Goal: Check status: Check status

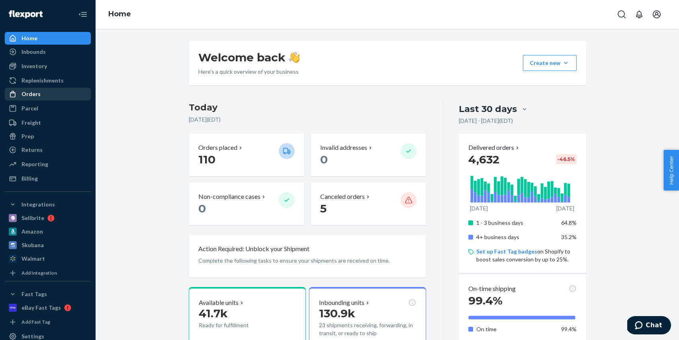
click at [54, 95] on div "Orders" at bounding box center [48, 93] width 84 height 11
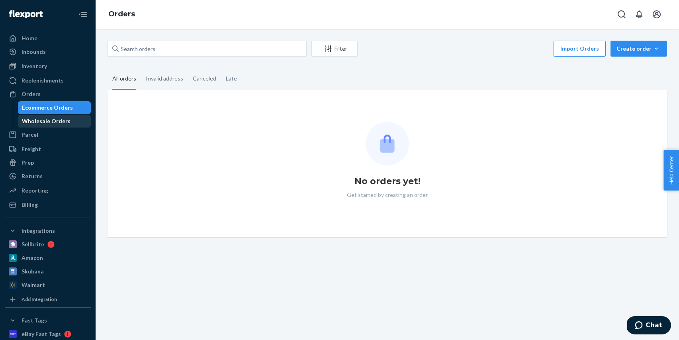
drag, startPoint x: 58, startPoint y: 117, endPoint x: 53, endPoint y: 120, distance: 5.0
click at [57, 117] on div "Wholesale Orders" at bounding box center [46, 121] width 49 height 8
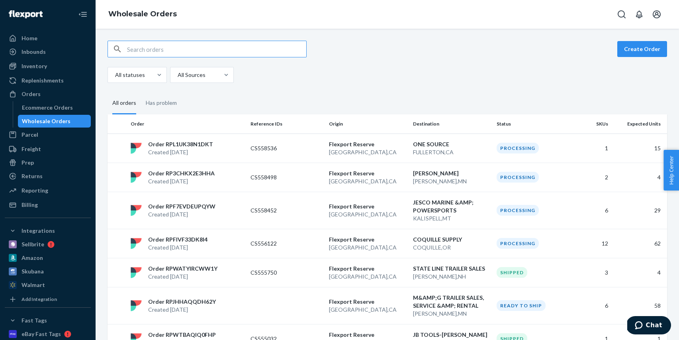
click at [203, 50] on input "text" at bounding box center [216, 49] width 179 height 16
paste input "RPUK9ZBSIJ2BF"
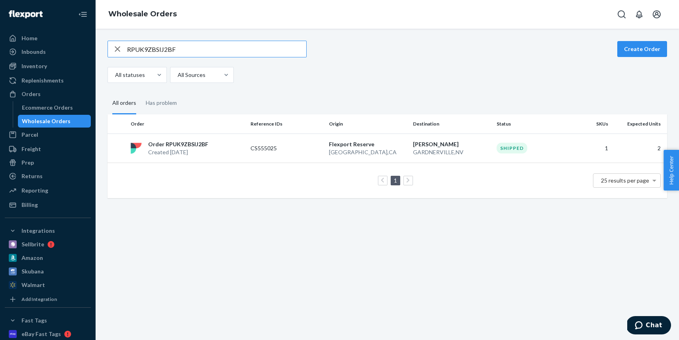
type input "RPUK9ZBSIJ2BF"
click at [240, 155] on div "Order RPUK9ZBSIJ2BF Created Aug 19, 2025" at bounding box center [187, 148] width 120 height 16
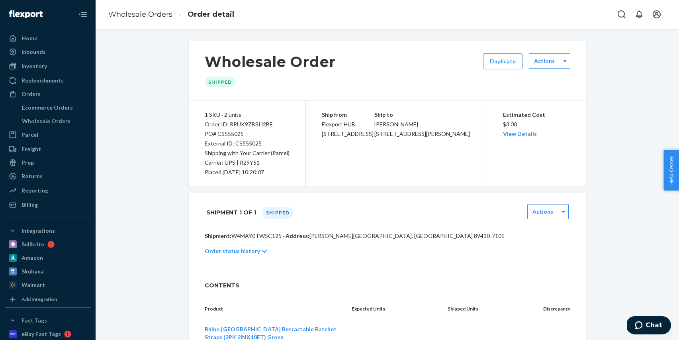
click at [247, 143] on div "External ID: CS555025" at bounding box center [247, 144] width 85 height 10
copy div "CS555025"
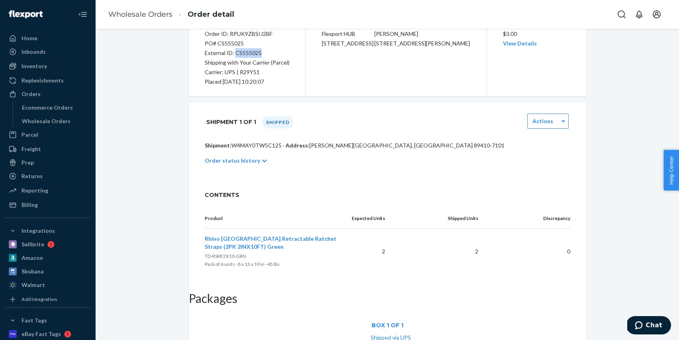
scroll to position [111, 0]
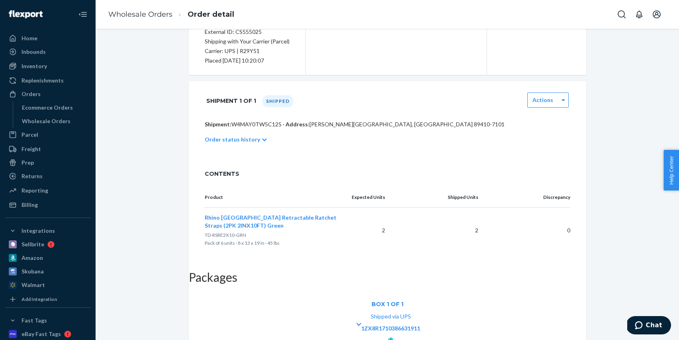
click at [393, 337] on icon at bounding box center [390, 340] width 5 height 6
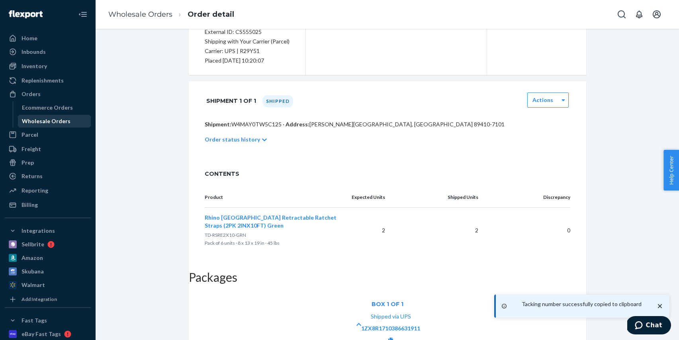
click at [56, 122] on div "Wholesale Orders" at bounding box center [46, 121] width 49 height 8
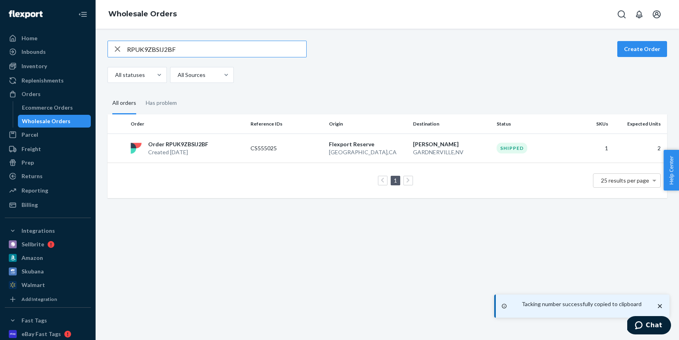
click at [204, 53] on input "RPUK9ZBSIJ2BF" at bounding box center [216, 49] width 179 height 16
type input "RPWTBAQIQ0FHP"
click at [296, 143] on td "CS555032" at bounding box center [286, 147] width 78 height 29
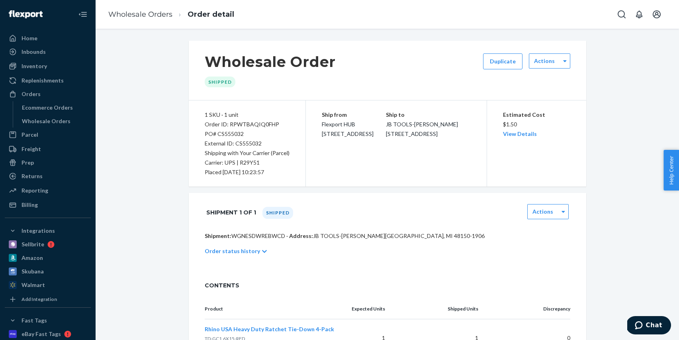
click at [238, 135] on div "PO# CS555032" at bounding box center [247, 134] width 85 height 10
copy div "CS555032"
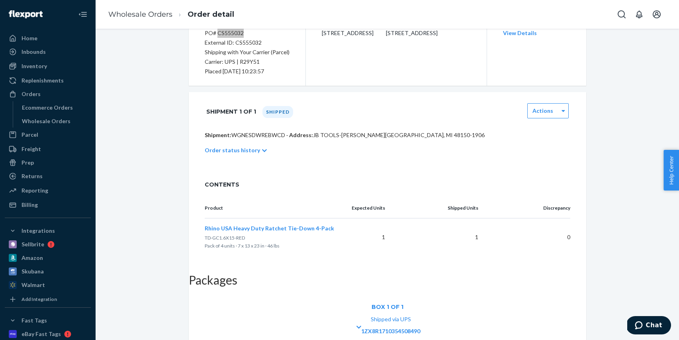
scroll to position [104, 0]
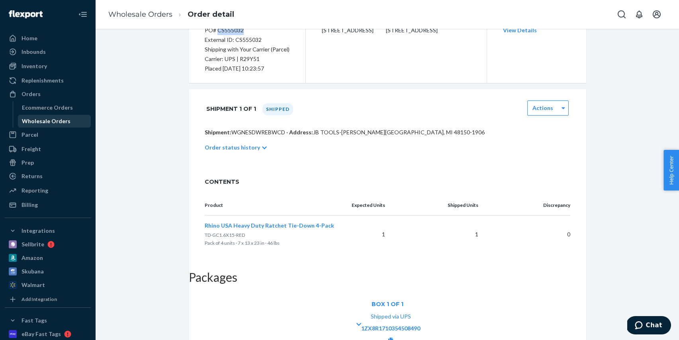
click at [59, 121] on div "Wholesale Orders" at bounding box center [46, 121] width 49 height 8
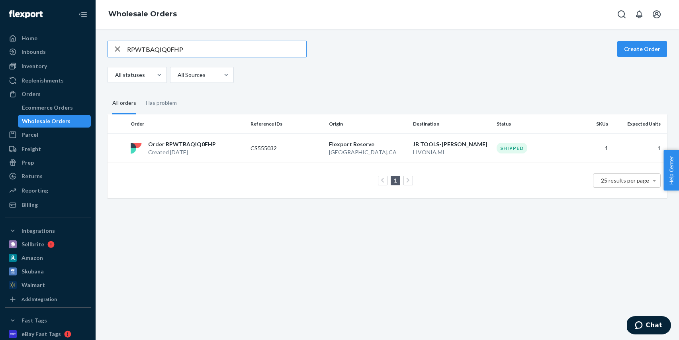
click at [213, 49] on input "RPWTBAQIQ0FHP" at bounding box center [216, 49] width 179 height 16
type input "RPOLECX65JVP3"
click at [294, 147] on p "CS551829" at bounding box center [282, 148] width 64 height 8
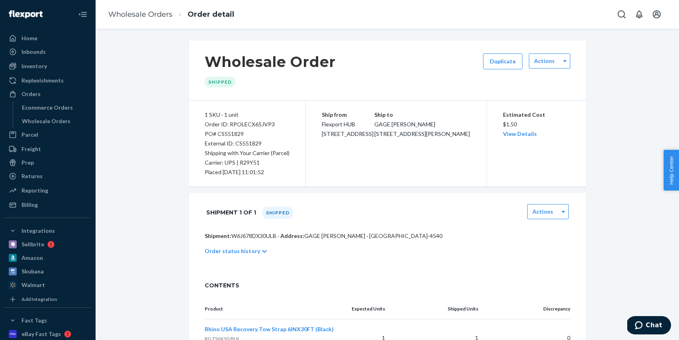
click at [232, 134] on div "PO# CS551829" at bounding box center [247, 134] width 85 height 10
copy div "CS551829"
click at [151, 159] on div "Wholesale Order Shipped Duplicate Actions 1 SKU · 1 unit Order ID: RPOLECX65JVP…" at bounding box center [387, 252] width 571 height 423
click at [65, 117] on div "Wholesale Orders" at bounding box center [46, 121] width 49 height 8
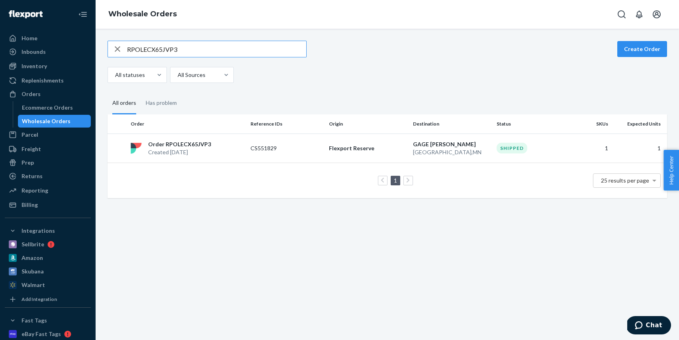
drag, startPoint x: 118, startPoint y: 50, endPoint x: 157, endPoint y: 47, distance: 39.1
click at [119, 50] on icon "button" at bounding box center [118, 49] width 10 height 16
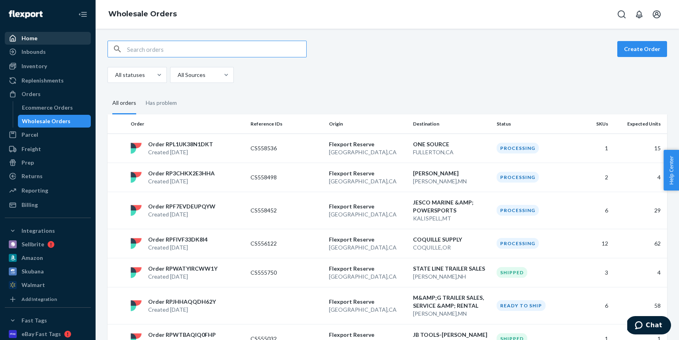
click at [42, 39] on div "Home" at bounding box center [48, 38] width 84 height 11
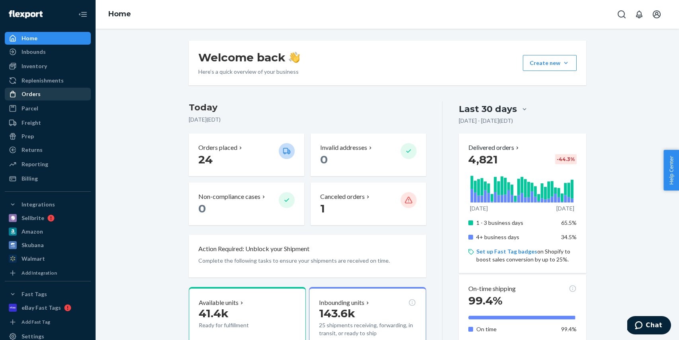
click at [49, 90] on div "Orders" at bounding box center [48, 93] width 84 height 11
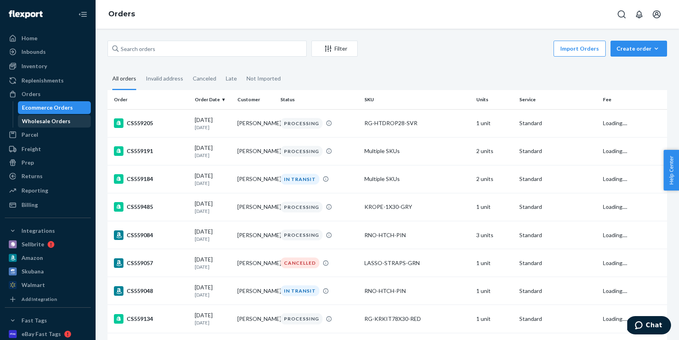
click at [51, 115] on div "Wholesale Orders" at bounding box center [55, 120] width 72 height 11
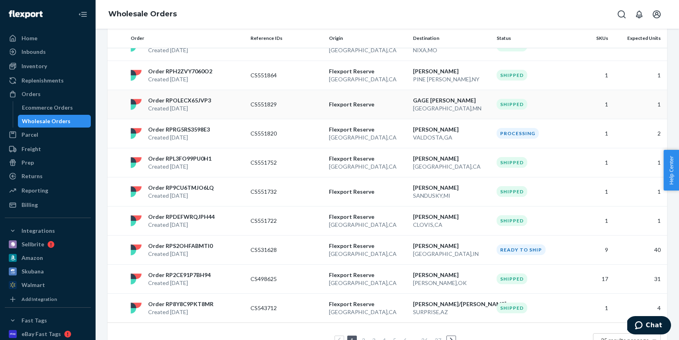
scroll to position [579, 0]
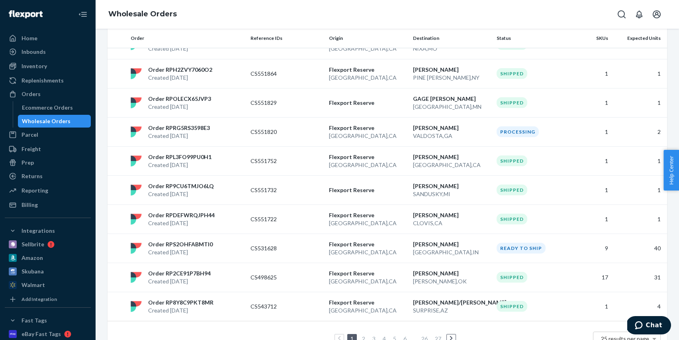
click at [363, 335] on link "2" at bounding box center [363, 338] width 6 height 7
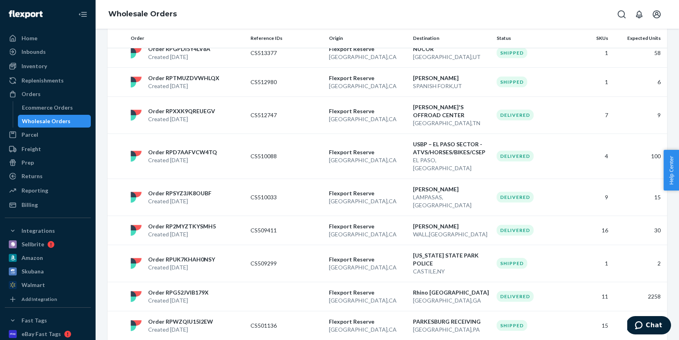
scroll to position [587, 0]
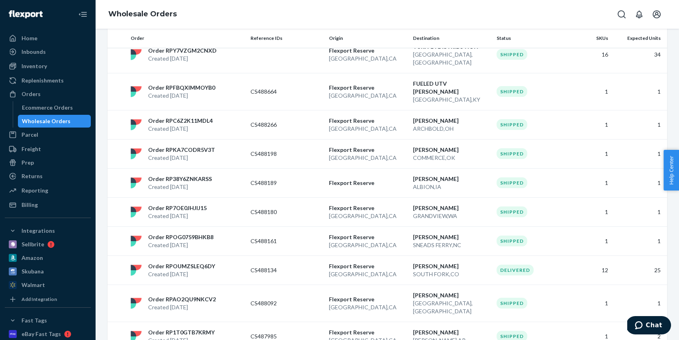
scroll to position [619, 0]
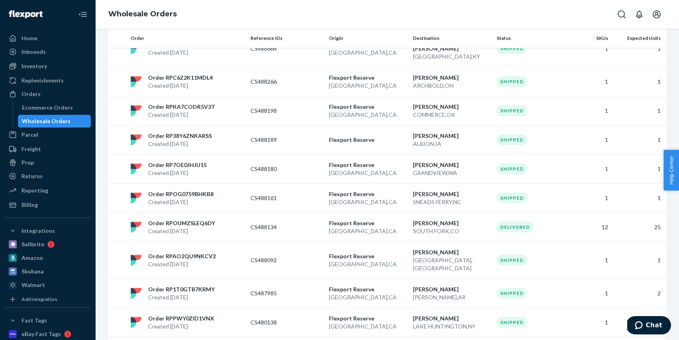
click at [71, 119] on div "Wholesale Orders" at bounding box center [55, 120] width 72 height 11
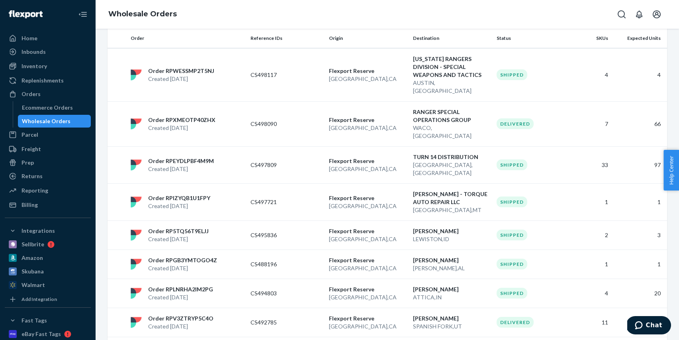
scroll to position [0, 0]
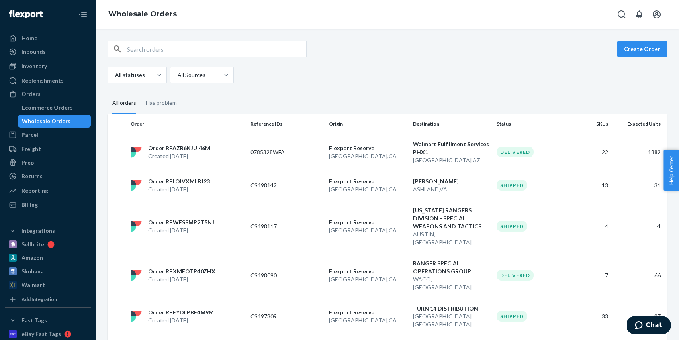
click at [214, 46] on input "text" at bounding box center [216, 49] width 179 height 16
paste input "RPGPDI5Y4LV8A"
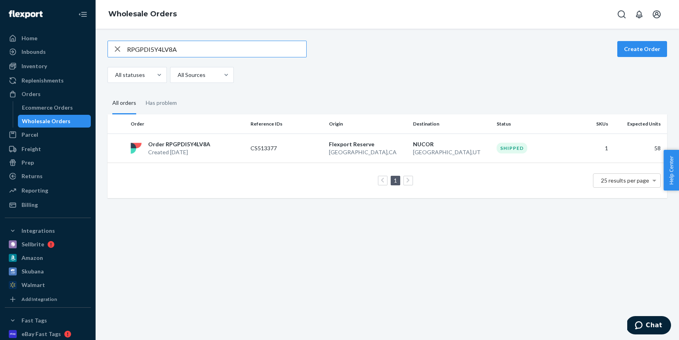
type input "RPGPDI5Y4LV8A"
click at [295, 139] on td "CS513377" at bounding box center [286, 147] width 78 height 29
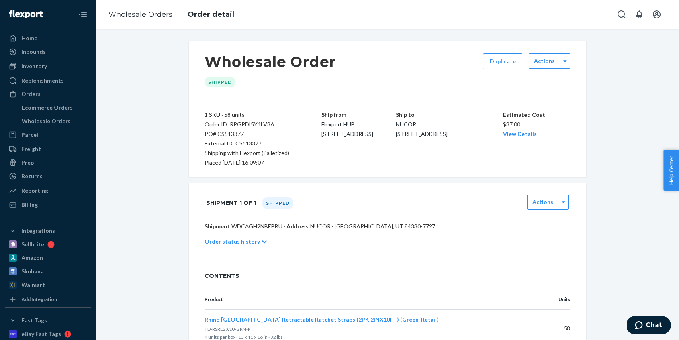
click at [236, 241] on p "Order status history" at bounding box center [232, 241] width 55 height 8
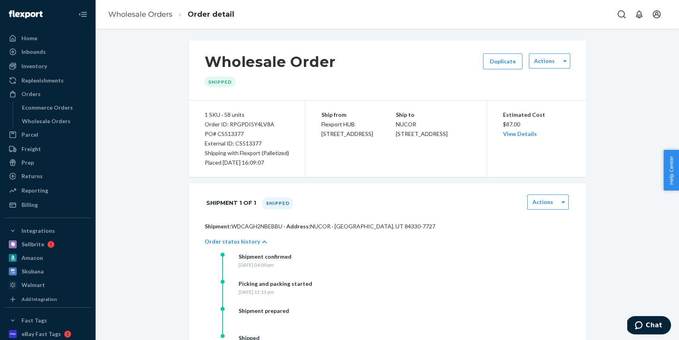
click at [179, 164] on div "Wholesale Order Shipped Duplicate Actions 1 SKU · 58 units Order ID: RPGPDI5Y4L…" at bounding box center [387, 253] width 571 height 424
click at [173, 144] on div "Wholesale Order Shipped Duplicate Actions 1 SKU · 58 units Order ID: RPGPDI5Y4L…" at bounding box center [387, 253] width 571 height 424
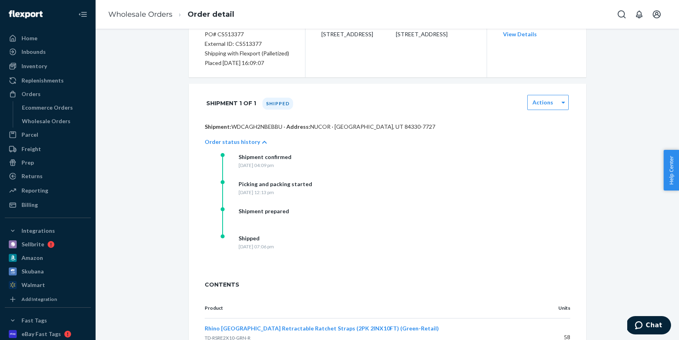
scroll to position [116, 0]
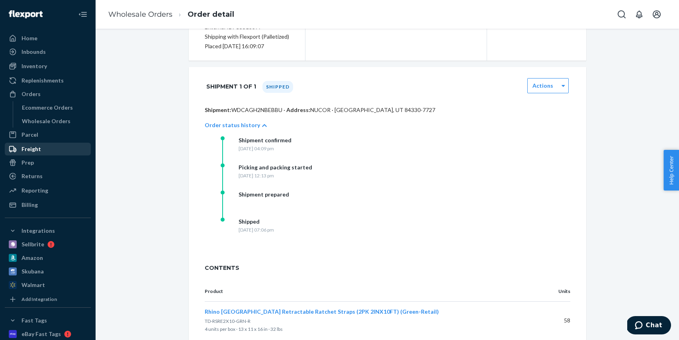
click at [35, 149] on div "Freight" at bounding box center [31, 149] width 20 height 8
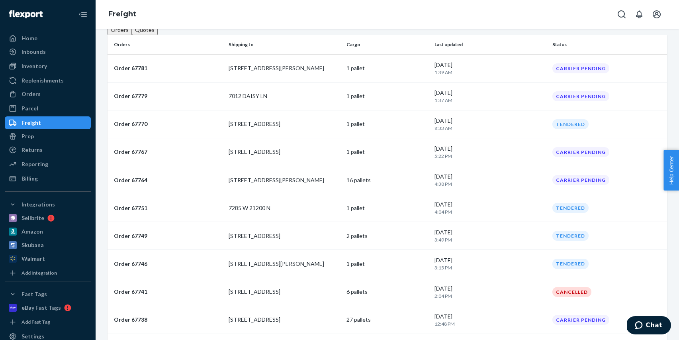
scroll to position [74, 0]
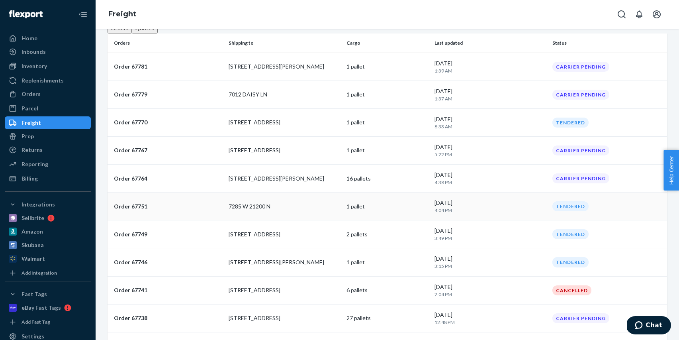
click at [305, 217] on td "7285 W 21200 N" at bounding box center [284, 206] width 118 height 28
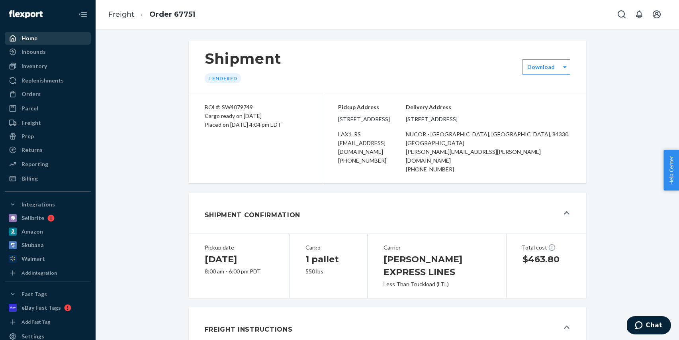
click at [46, 36] on div "Home" at bounding box center [48, 38] width 84 height 11
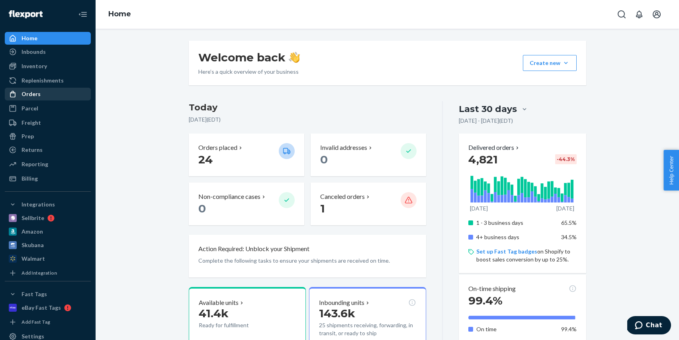
click at [55, 96] on div "Orders" at bounding box center [48, 93] width 84 height 11
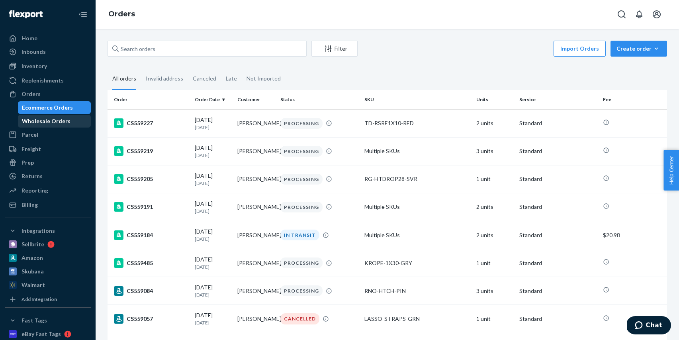
click at [59, 120] on div "Wholesale Orders" at bounding box center [46, 121] width 49 height 8
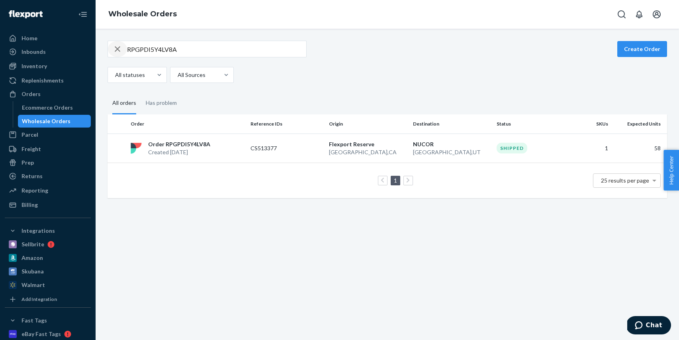
click at [115, 47] on icon "button" at bounding box center [118, 49] width 6 height 6
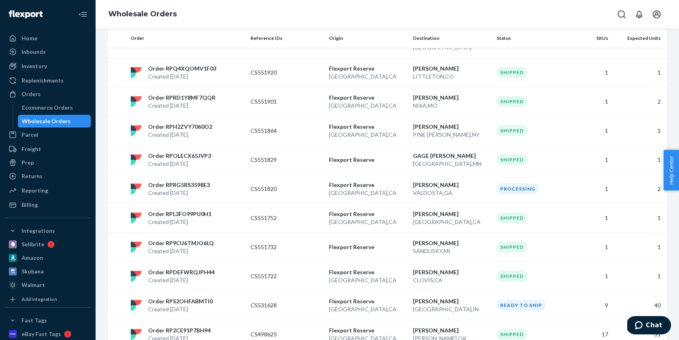
scroll to position [579, 0]
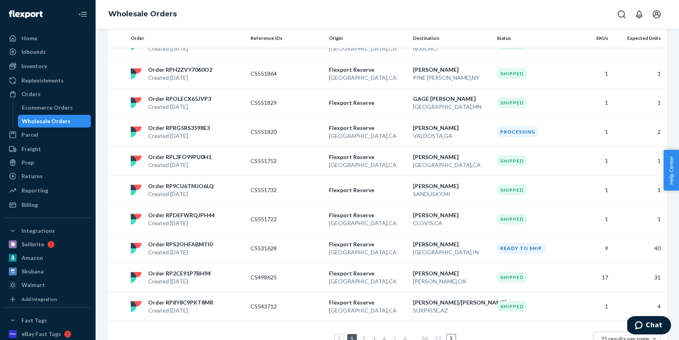
click at [362, 335] on link "2" at bounding box center [363, 338] width 6 height 7
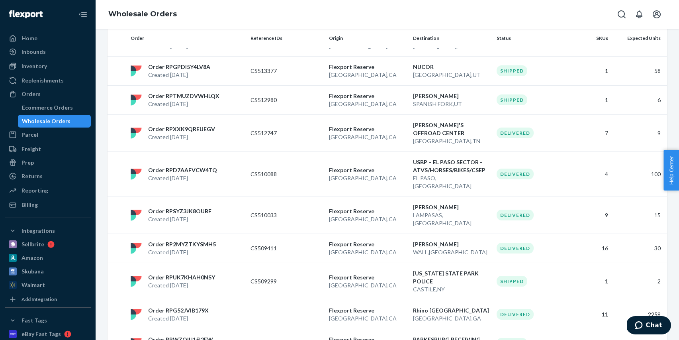
scroll to position [587, 0]
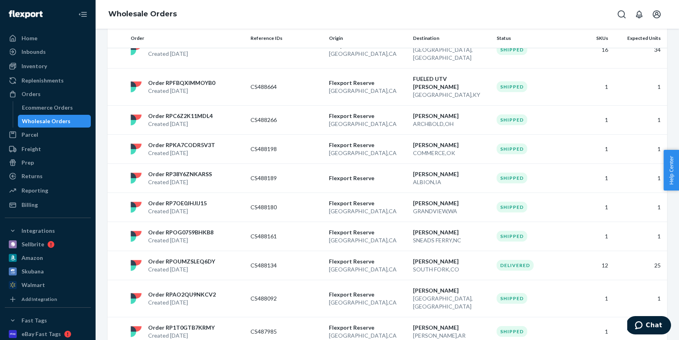
scroll to position [619, 0]
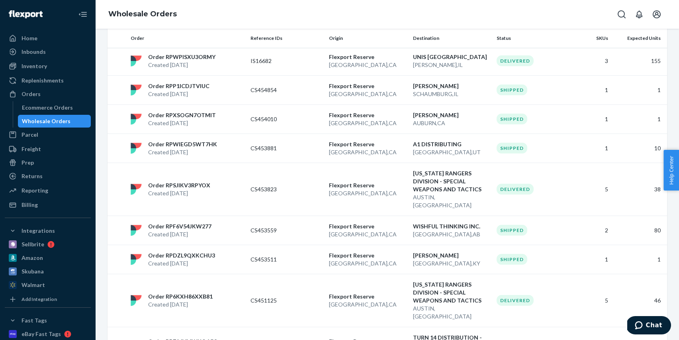
scroll to position [635, 0]
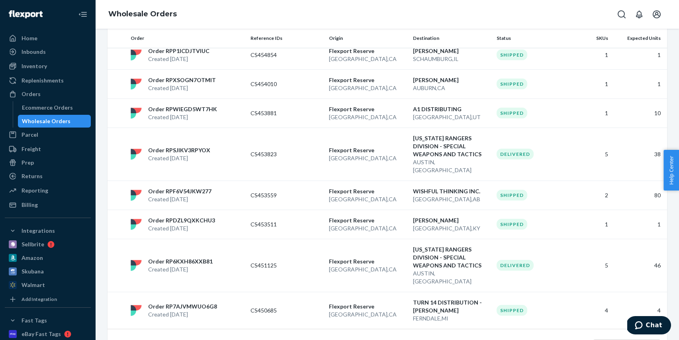
click at [395, 339] on link "5" at bounding box center [394, 346] width 6 height 7
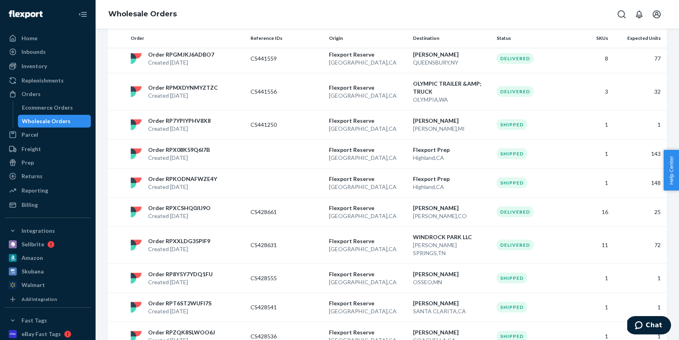
scroll to position [587, 0]
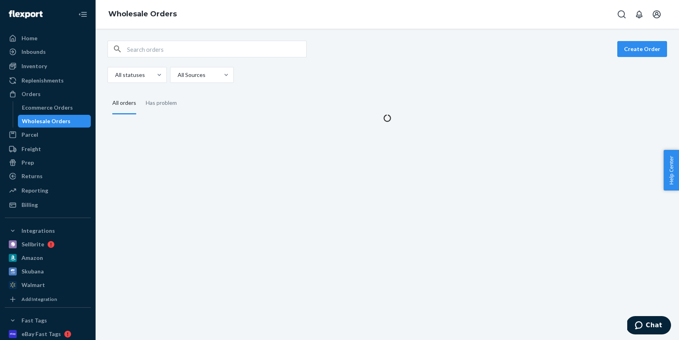
scroll to position [0, 0]
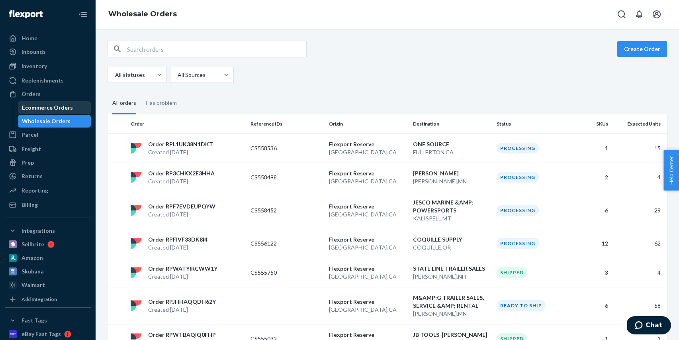
click at [53, 102] on div "Ecommerce Orders" at bounding box center [55, 107] width 72 height 11
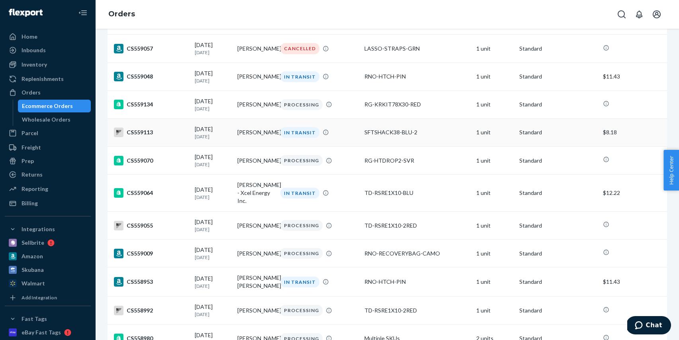
scroll to position [283, 0]
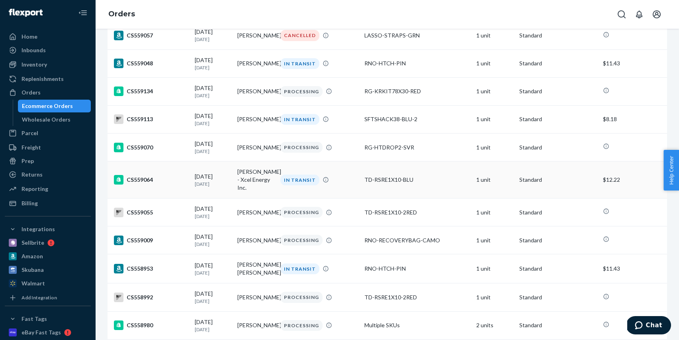
click at [237, 186] on td "Brian Peterson - Xcel Energy Inc." at bounding box center [255, 179] width 43 height 37
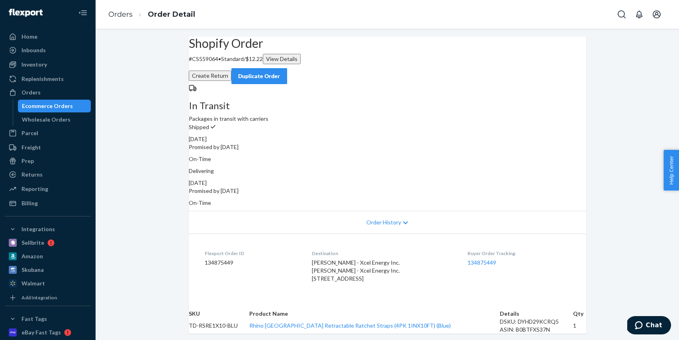
click at [223, 64] on p "# CS559064 • Standard / $12.22 View Details" at bounding box center [387, 59] width 397 height 10
copy p "CS559064"
click at [78, 107] on div "Ecommerce Orders" at bounding box center [55, 105] width 72 height 11
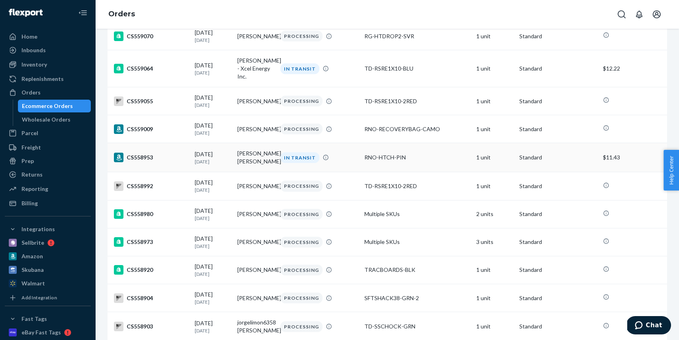
scroll to position [395, 0]
click at [231, 162] on p "[DATE]" at bounding box center [213, 161] width 37 height 7
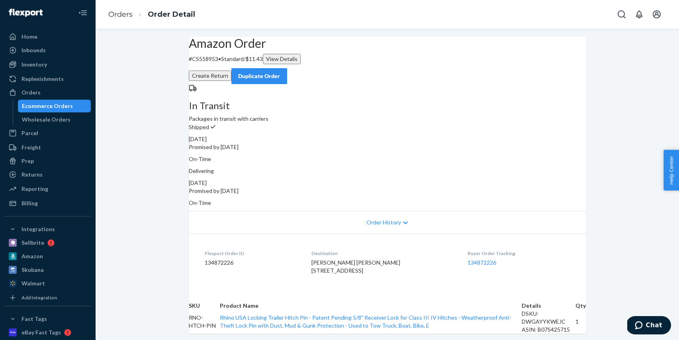
click at [221, 64] on p "# CS558953 • Standard / $11.43 View Details" at bounding box center [387, 59] width 397 height 10
copy p "CS558953"
click at [69, 109] on div "Ecommerce Orders" at bounding box center [47, 106] width 51 height 8
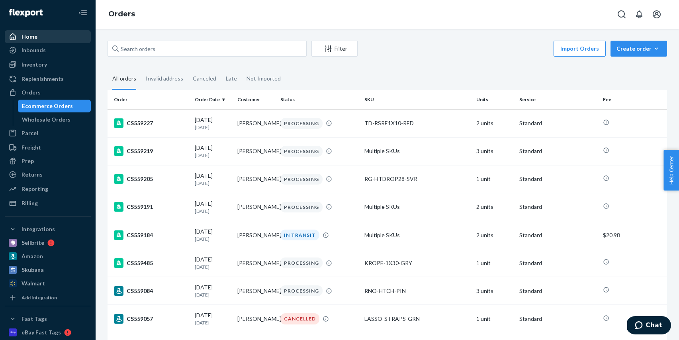
click at [45, 33] on div "Home" at bounding box center [48, 36] width 84 height 11
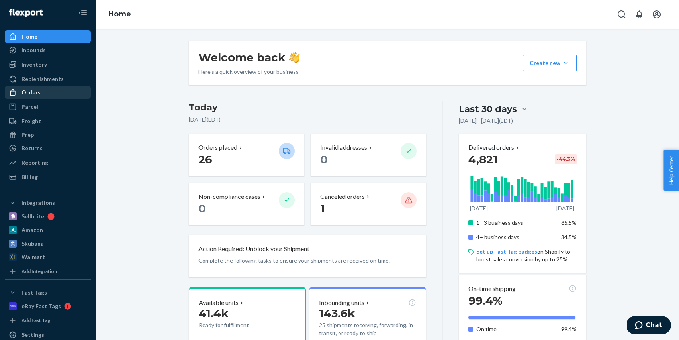
click at [43, 94] on div "Orders" at bounding box center [48, 92] width 84 height 11
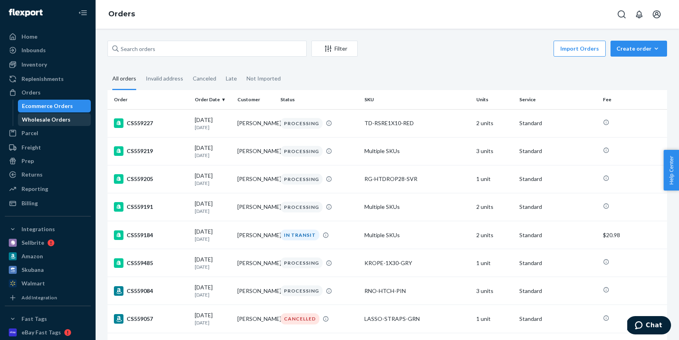
click at [61, 120] on div "Wholesale Orders" at bounding box center [46, 119] width 49 height 8
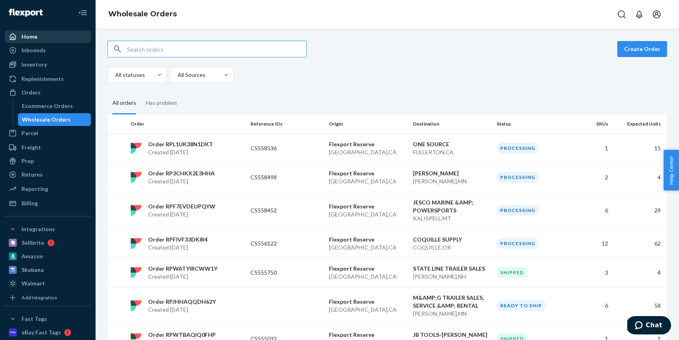
click at [64, 39] on div "Home" at bounding box center [48, 36] width 84 height 11
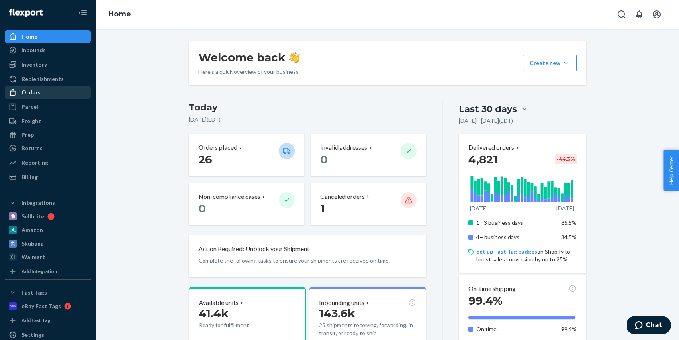
click at [44, 92] on div "Orders" at bounding box center [48, 92] width 84 height 11
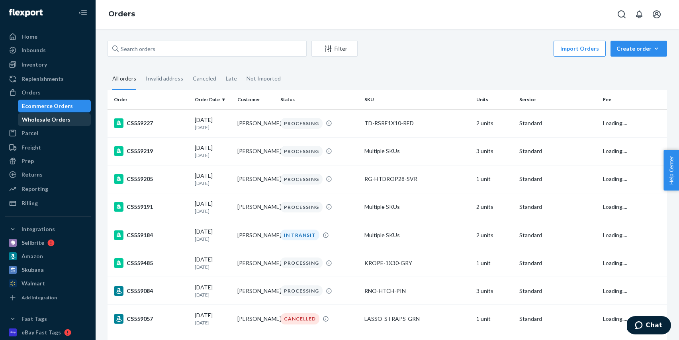
click at [53, 119] on div "Wholesale Orders" at bounding box center [46, 119] width 49 height 8
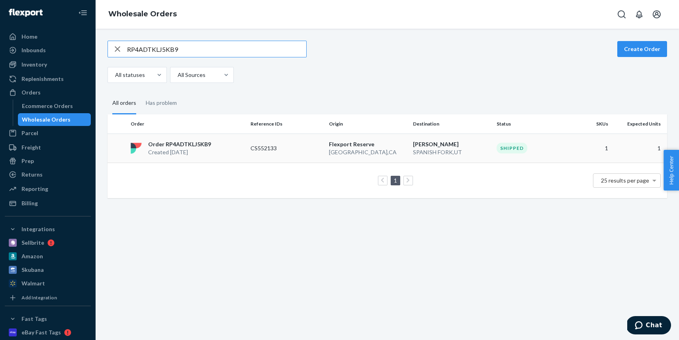
type input "RP4ADTKLJ5KB9"
click at [288, 147] on p "CS552133" at bounding box center [282, 148] width 64 height 8
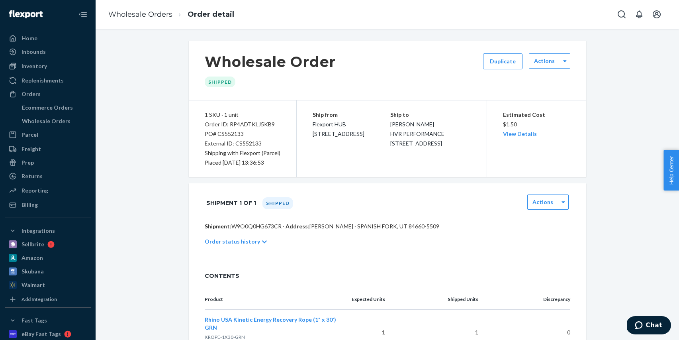
click at [236, 132] on div "PO# CS552133" at bounding box center [243, 134] width 76 height 10
copy div "CS552133"
click at [59, 119] on div "Wholesale Orders" at bounding box center [46, 121] width 49 height 8
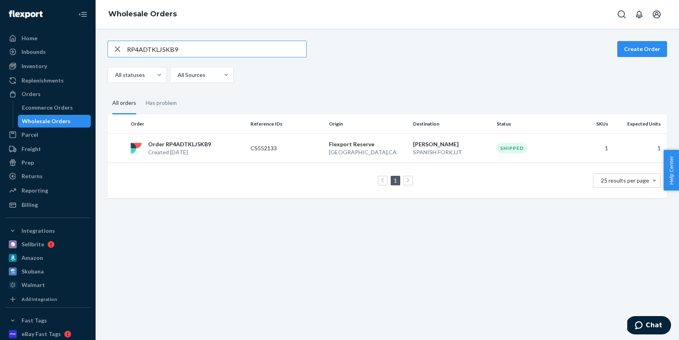
click at [201, 49] on input "RP4ADTKLJ5KB9" at bounding box center [216, 49] width 179 height 16
type input "RPL3FO99PU0H1"
click at [228, 139] on td "Order RPL3FO99PU0H1 Created [DATE]" at bounding box center [187, 147] width 120 height 29
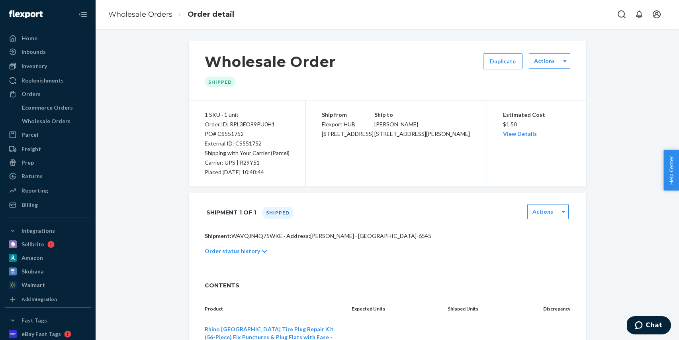
click at [226, 133] on div "PO# CS551752" at bounding box center [247, 134] width 85 height 10
copy div "CS551752"
click at [68, 122] on div "Wholesale Orders" at bounding box center [55, 120] width 72 height 11
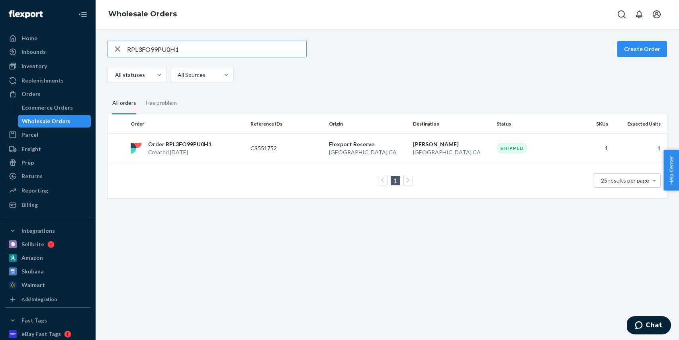
click at [119, 49] on icon "button" at bounding box center [118, 49] width 10 height 16
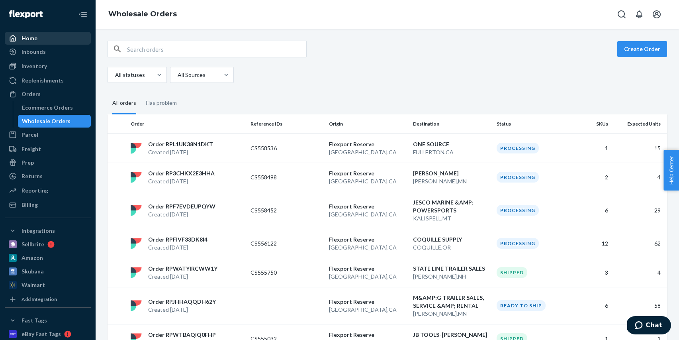
drag, startPoint x: 48, startPoint y: 39, endPoint x: 26, endPoint y: 40, distance: 21.9
click at [48, 39] on div "Home" at bounding box center [48, 38] width 84 height 11
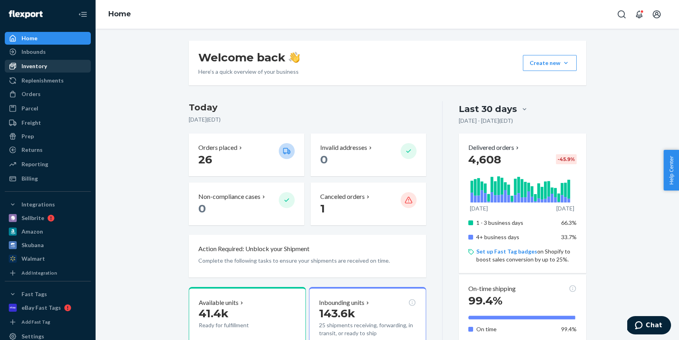
click at [48, 63] on div "Inventory" at bounding box center [48, 66] width 84 height 11
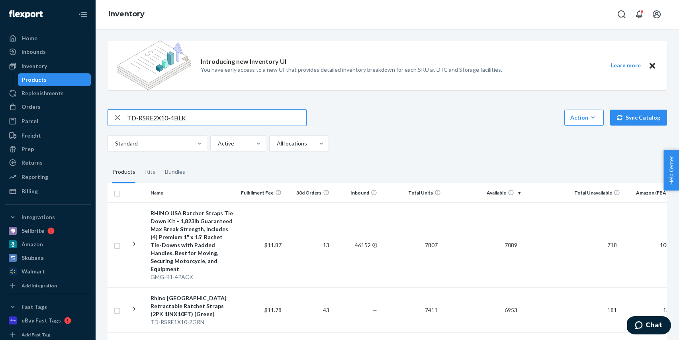
type input "TD-RSRE2X10-4BLK"
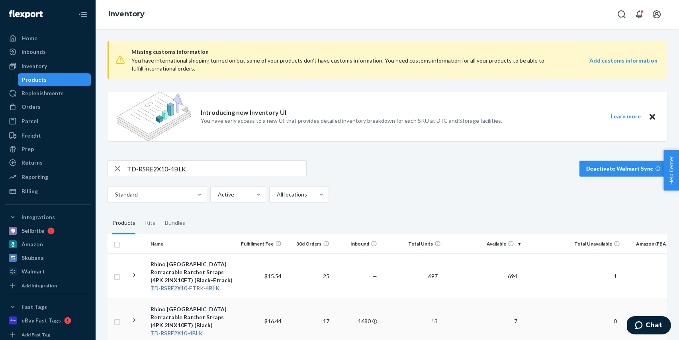
click at [275, 305] on td "$16.44" at bounding box center [261, 320] width 48 height 45
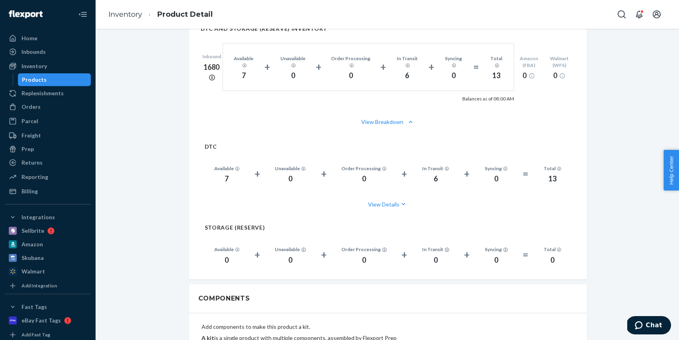
scroll to position [576, 0]
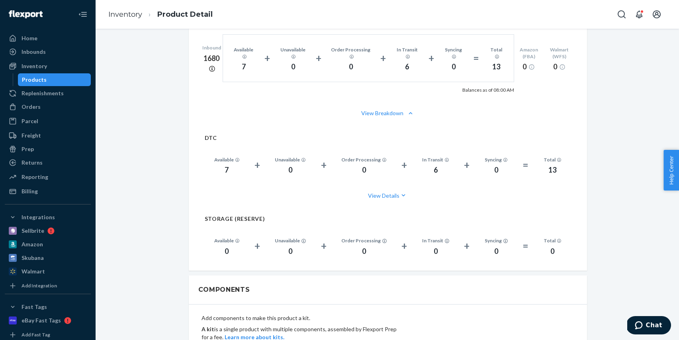
click at [66, 82] on div "Products" at bounding box center [55, 79] width 72 height 11
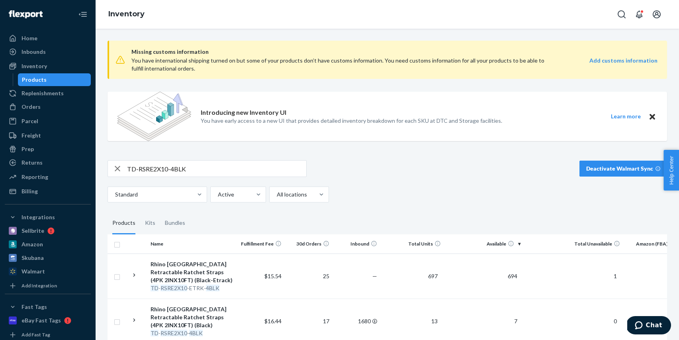
drag, startPoint x: 119, startPoint y: 170, endPoint x: 146, endPoint y: 170, distance: 26.7
click at [119, 169] on icon "button" at bounding box center [118, 168] width 10 height 16
click at [182, 171] on input "text" at bounding box center [216, 168] width 179 height 16
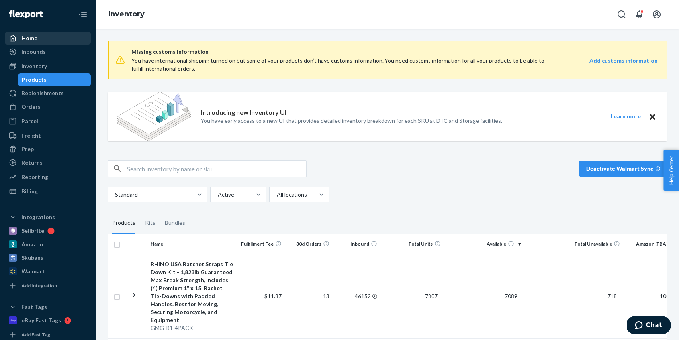
click at [34, 36] on div "Home" at bounding box center [29, 38] width 16 height 8
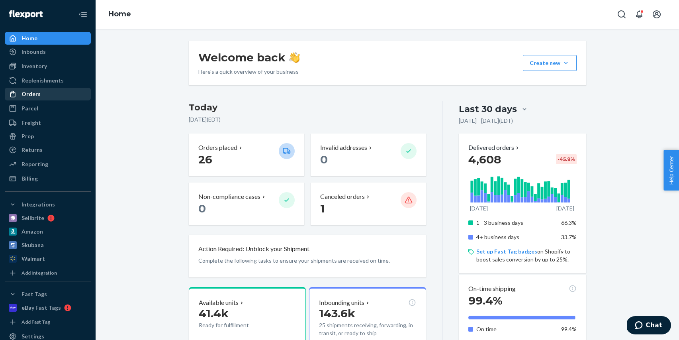
click at [59, 99] on div "Orders" at bounding box center [48, 93] width 84 height 11
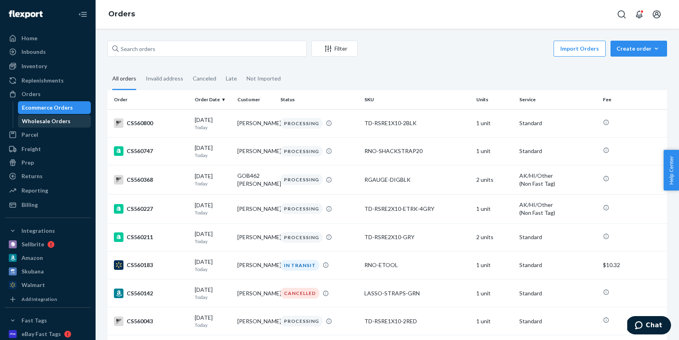
click at [64, 119] on div "Wholesale Orders" at bounding box center [46, 121] width 49 height 8
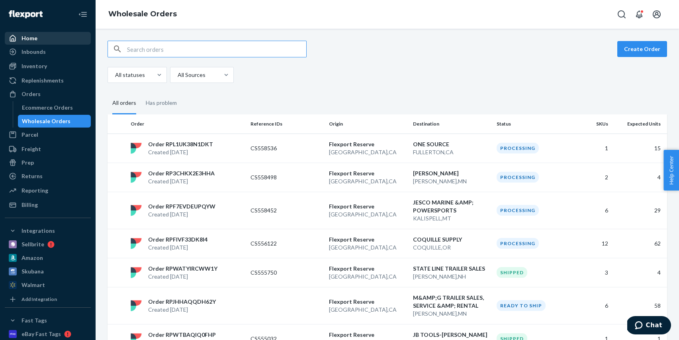
click at [43, 39] on div "Home" at bounding box center [48, 38] width 84 height 11
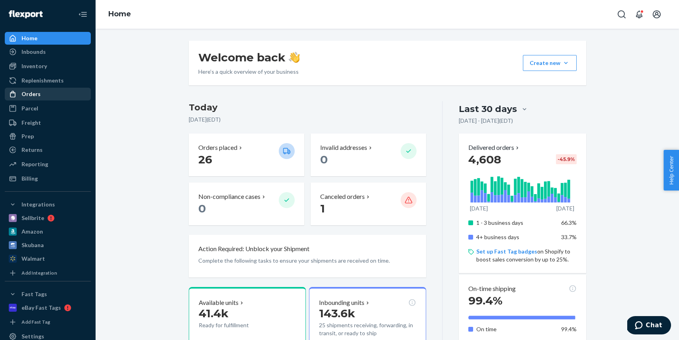
click at [35, 92] on div "Orders" at bounding box center [30, 94] width 19 height 8
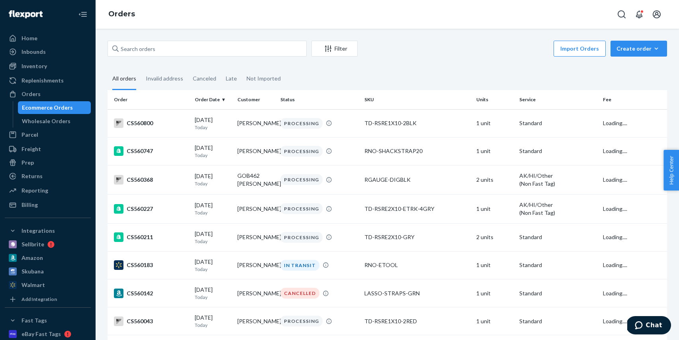
drag, startPoint x: 49, startPoint y: 120, endPoint x: 75, endPoint y: 105, distance: 30.1
click at [49, 120] on div "Wholesale Orders" at bounding box center [46, 121] width 49 height 8
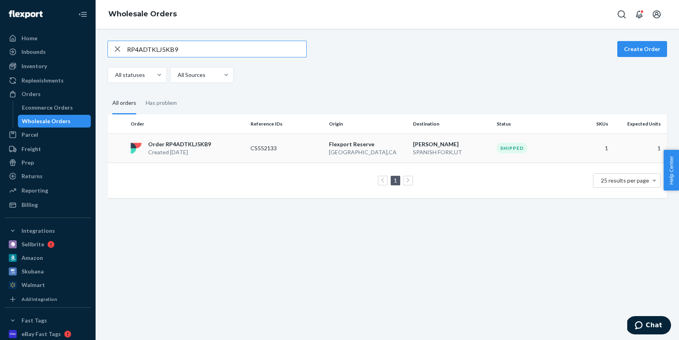
type input "RP4ADTKLJ5KB9"
click at [303, 154] on td "CS552133" at bounding box center [286, 147] width 78 height 29
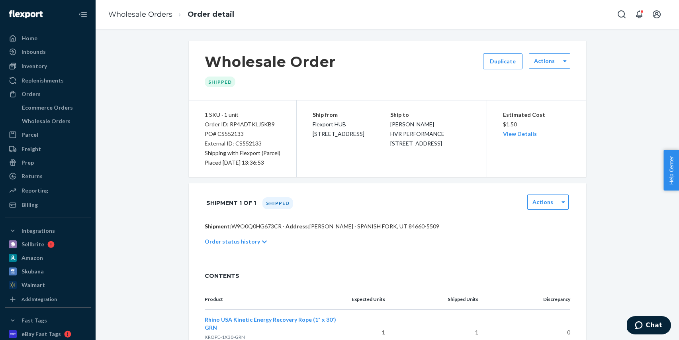
click at [237, 132] on div "PO# CS552133" at bounding box center [243, 134] width 76 height 10
copy div "CS552133"
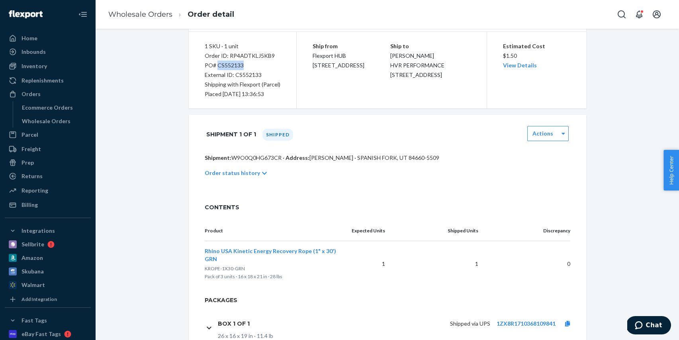
scroll to position [102, 0]
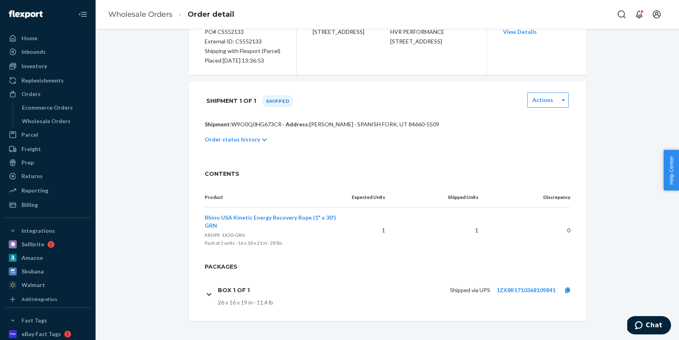
click at [168, 167] on div "Wholesale Order Shipped Duplicate Actions 1 SKU · 1 unit Order ID: RP4ADTKLJ5KB…" at bounding box center [387, 130] width 571 height 382
click at [570, 291] on icon at bounding box center [567, 290] width 5 height 6
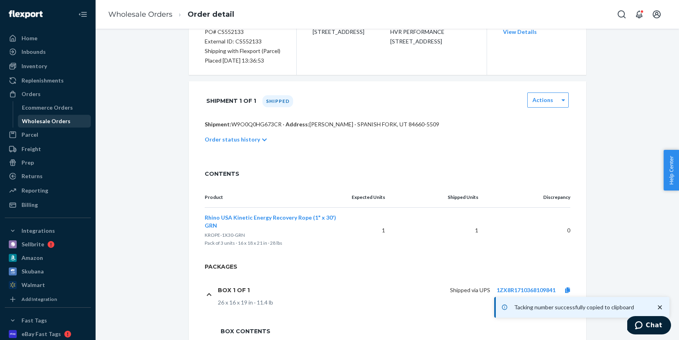
click at [55, 125] on div "Wholesale Orders" at bounding box center [46, 121] width 49 height 8
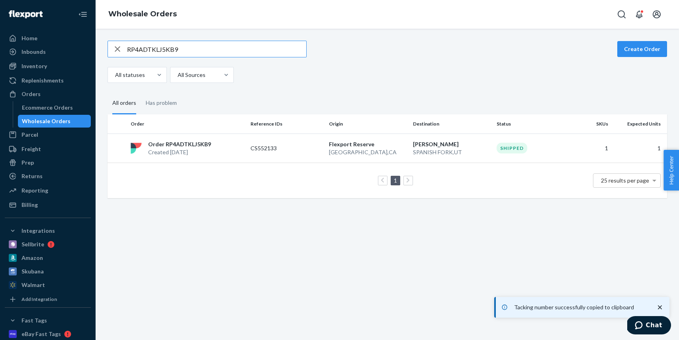
click at [194, 47] on input "RP4ADTKLJ5KB9" at bounding box center [216, 49] width 179 height 16
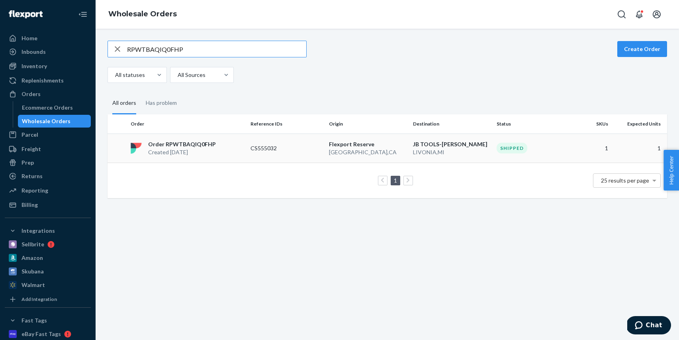
type input "RPWTBAQIQ0FHP"
click at [291, 139] on td "CS555032" at bounding box center [286, 147] width 78 height 29
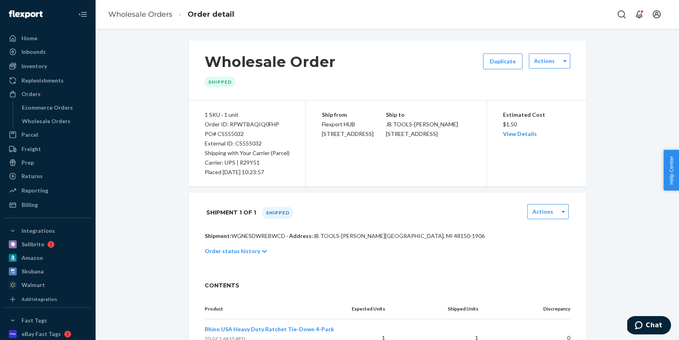
click at [229, 135] on div "PO# CS555032" at bounding box center [247, 134] width 85 height 10
copy div "CS555032"
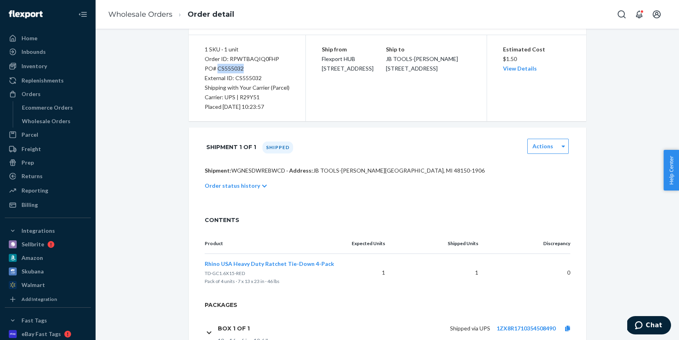
scroll to position [104, 0]
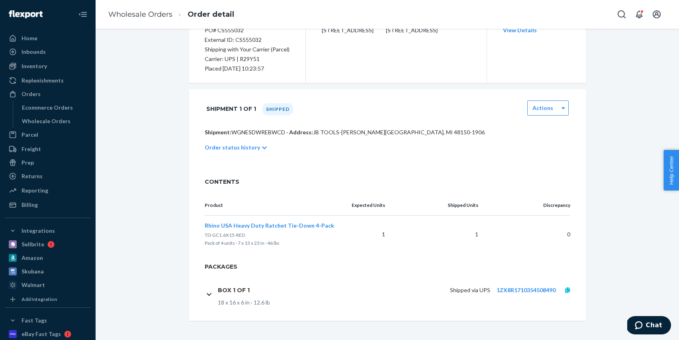
click at [574, 289] on link at bounding box center [567, 290] width 24 height 8
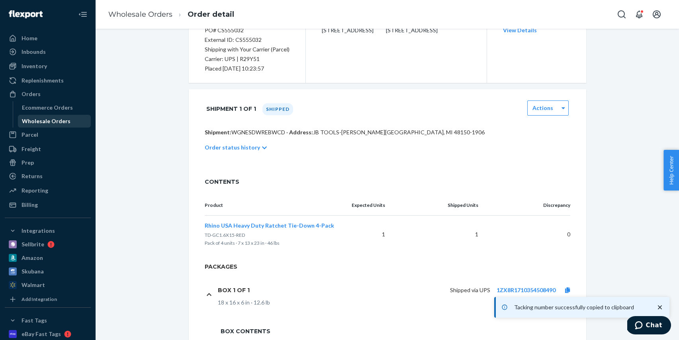
click at [50, 124] on div "Wholesale Orders" at bounding box center [46, 121] width 49 height 8
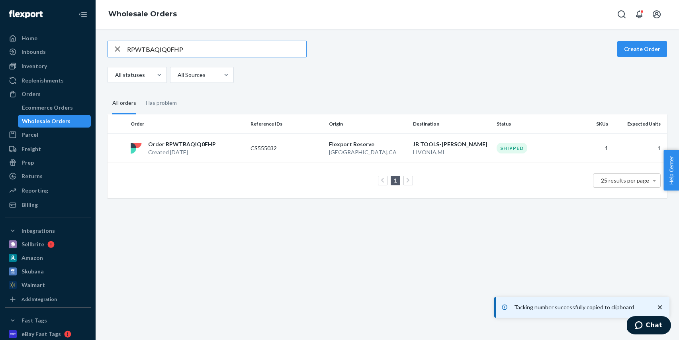
click at [190, 50] on input "RPWTBAQIQ0FHP" at bounding box center [216, 49] width 179 height 16
type input "RPOLECX65JVP3"
click at [245, 154] on div "Order RPOLECX65JVP3 Created [DATE]" at bounding box center [187, 148] width 120 height 16
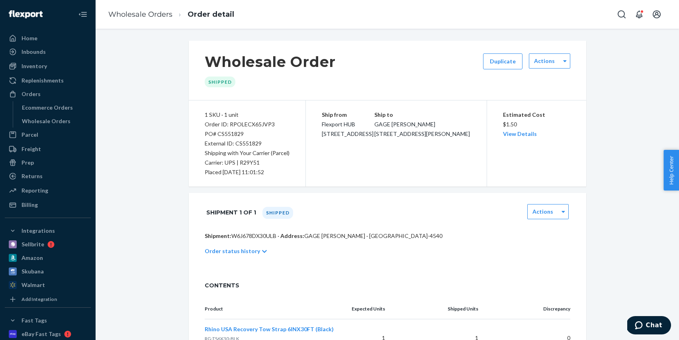
click at [238, 134] on div "PO# CS551829" at bounding box center [247, 134] width 85 height 10
copy div "CS551829"
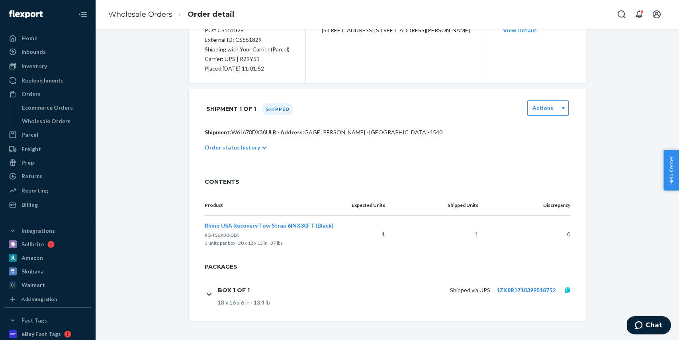
click at [570, 292] on link at bounding box center [567, 290] width 24 height 8
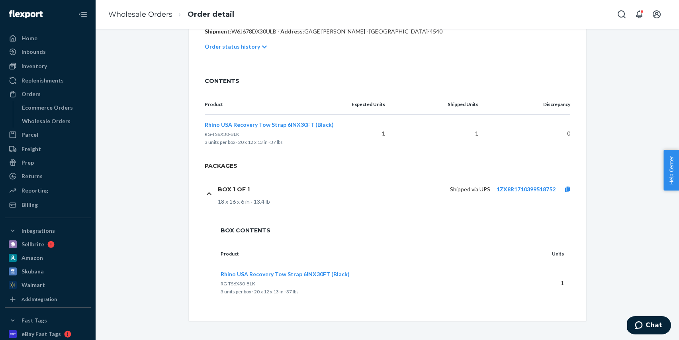
scroll to position [0, 0]
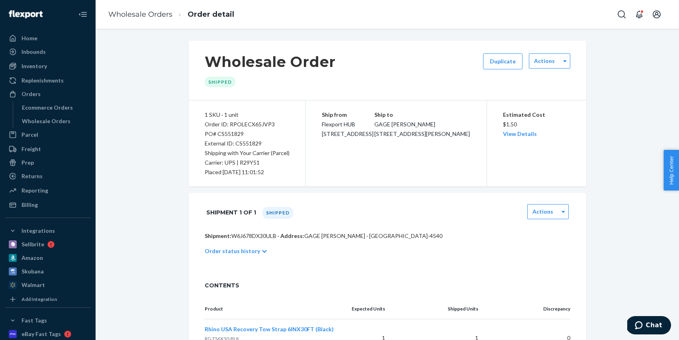
click at [235, 132] on div "PO# CS551829" at bounding box center [247, 134] width 85 height 10
click at [53, 121] on div "Wholesale Orders" at bounding box center [46, 121] width 49 height 8
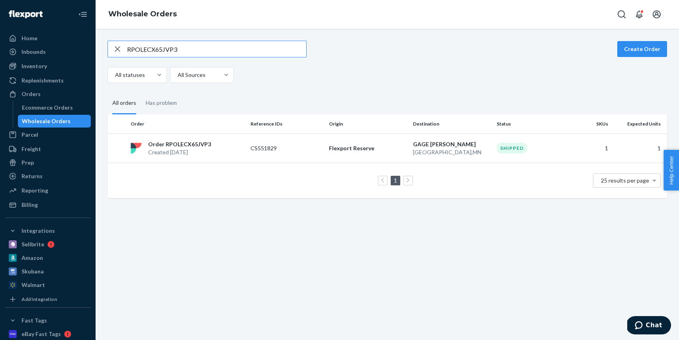
click at [194, 55] on input "RPOLECX65JVP3" at bounding box center [216, 49] width 179 height 16
click at [193, 55] on input "RPOLECX65JVP3" at bounding box center [216, 49] width 179 height 16
type input "RP6G3N3LOQ22J"
click at [307, 155] on td "CS552804" at bounding box center [286, 147] width 78 height 29
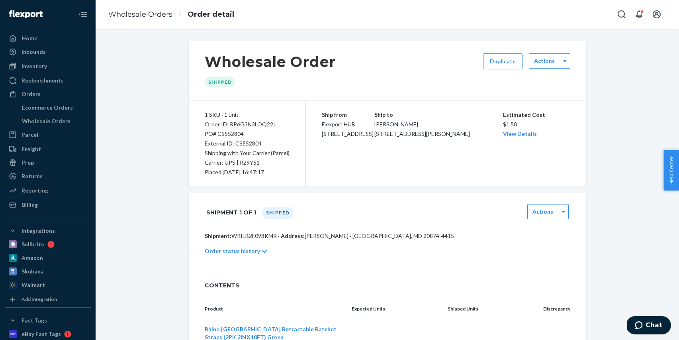
click at [236, 133] on div "PO# CS552804" at bounding box center [247, 134] width 85 height 10
copy div "CS552804"
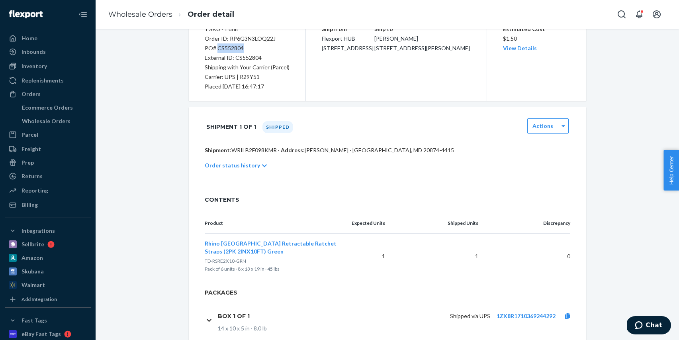
scroll to position [111, 0]
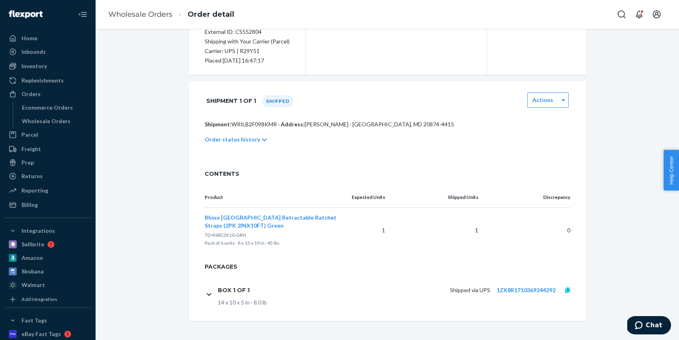
click at [567, 287] on icon at bounding box center [567, 290] width 5 height 6
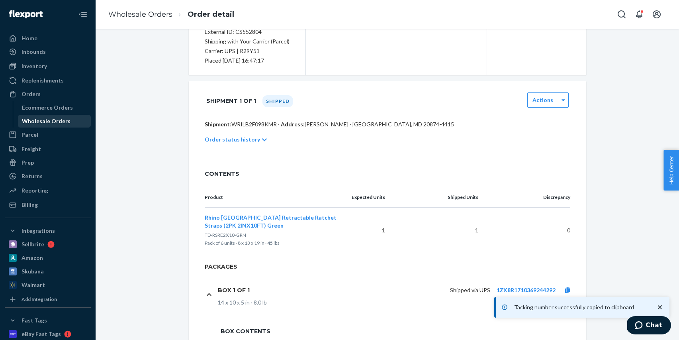
click at [65, 117] on div "Wholesale Orders" at bounding box center [46, 121] width 49 height 8
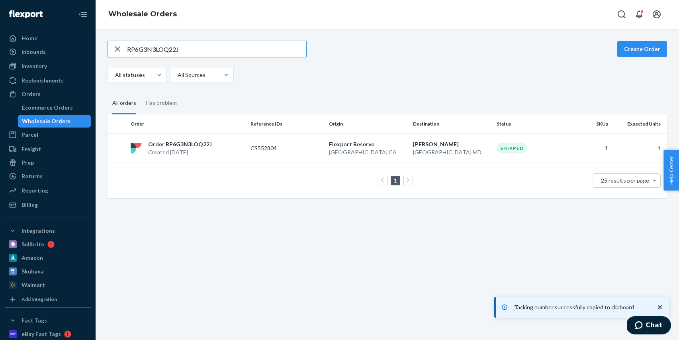
click at [204, 46] on input "RP6G3N3LOQ22J" at bounding box center [216, 49] width 179 height 16
type input "RP73AZBMZCWSL"
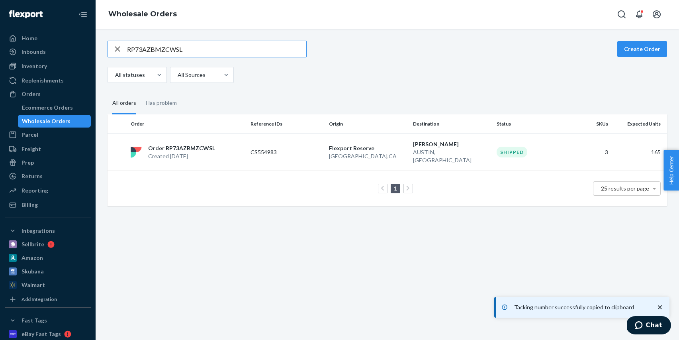
click at [254, 154] on td "CS554983" at bounding box center [286, 151] width 78 height 37
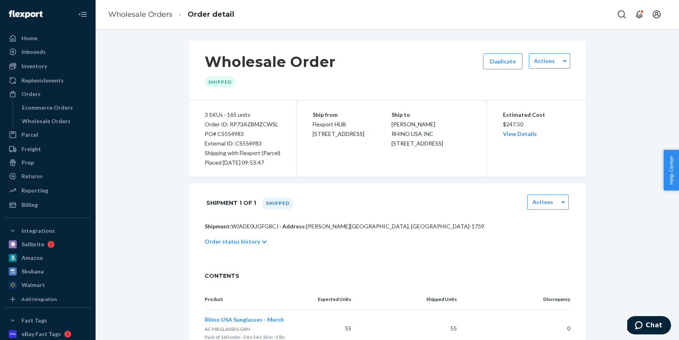
click at [232, 135] on div "PO# CS554983" at bounding box center [243, 134] width 76 height 10
copy div "CS554983"
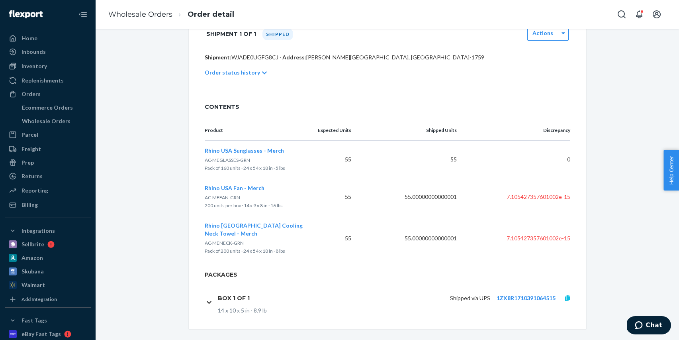
click at [569, 295] on icon at bounding box center [567, 298] width 5 height 6
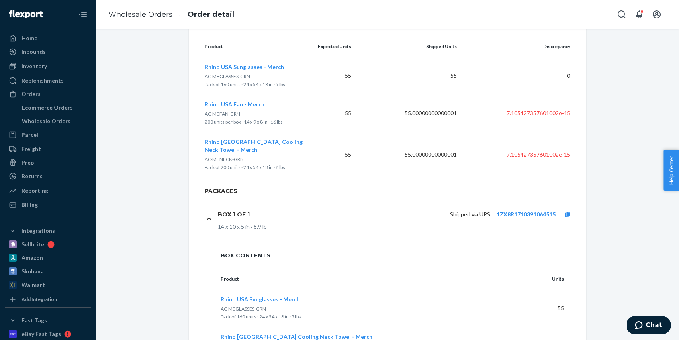
scroll to position [0, 0]
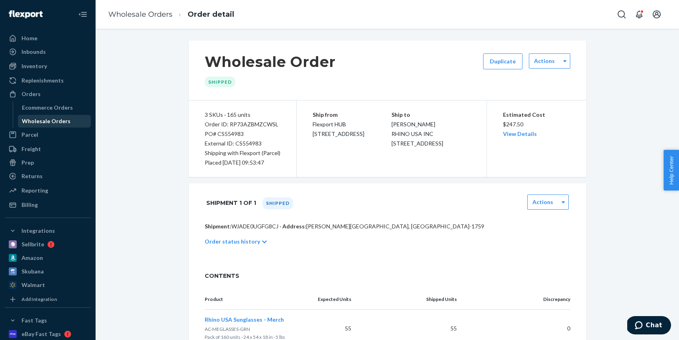
click at [54, 123] on div "Wholesale Orders" at bounding box center [46, 121] width 49 height 8
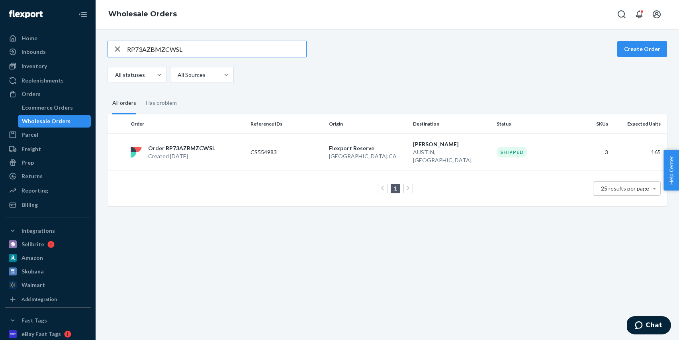
click at [198, 48] on input "RP73AZBMZCWSL" at bounding box center [216, 49] width 179 height 16
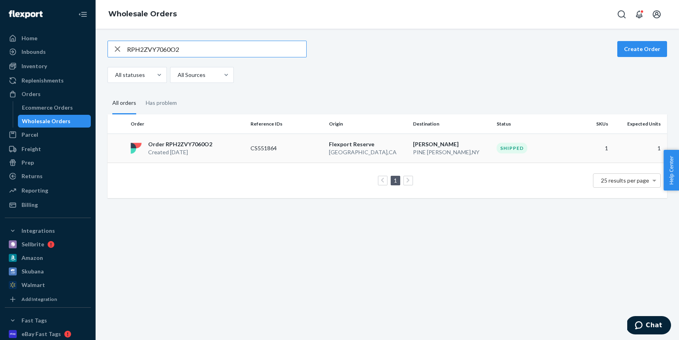
type input "RPH2ZVY7060O2"
click at [247, 146] on td "CS551864" at bounding box center [286, 147] width 78 height 29
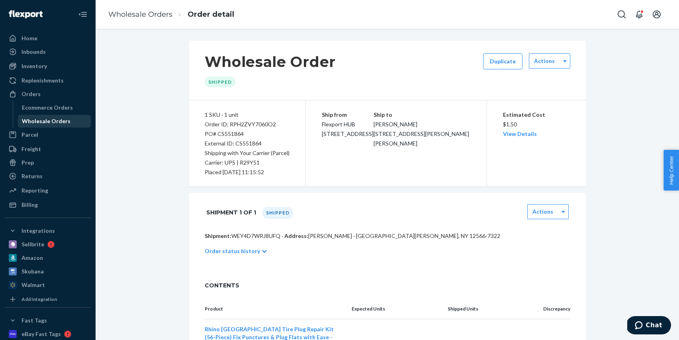
click at [72, 123] on div "Wholesale Orders" at bounding box center [55, 120] width 72 height 11
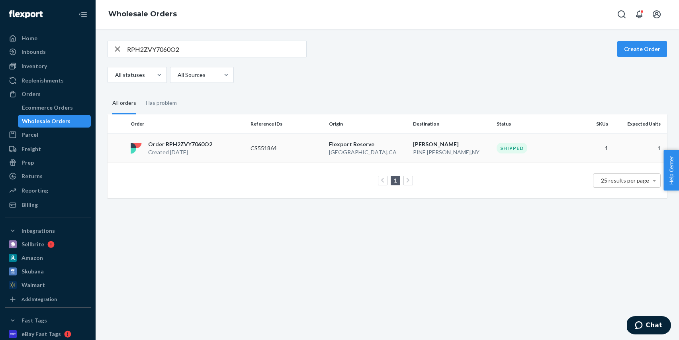
click at [260, 153] on td "CS551864" at bounding box center [286, 147] width 78 height 29
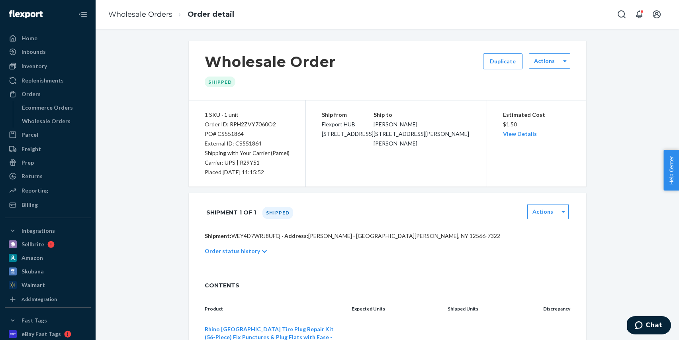
click at [235, 132] on div "PO# CS551864" at bounding box center [247, 134] width 85 height 10
copy div "CS551864"
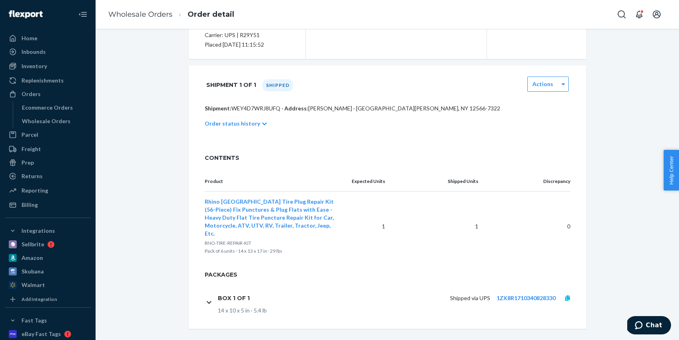
click at [570, 294] on link at bounding box center [567, 298] width 24 height 8
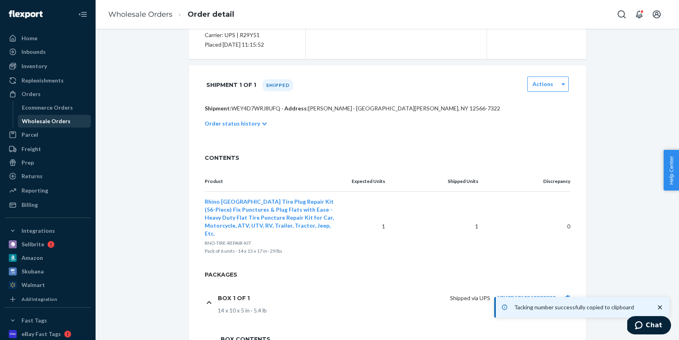
click at [65, 121] on div "Wholesale Orders" at bounding box center [46, 121] width 49 height 8
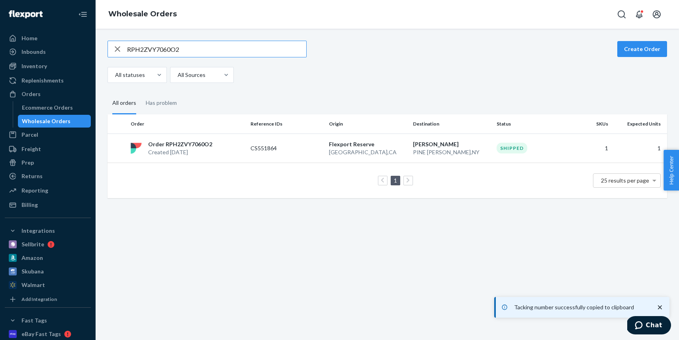
click at [213, 53] on input "RPH2ZVY7060O2" at bounding box center [216, 49] width 179 height 16
type input "RPL3FO99PU0H1"
click at [234, 140] on div "Order RPL3FO99PU0H1 Created [DATE]" at bounding box center [187, 148] width 120 height 16
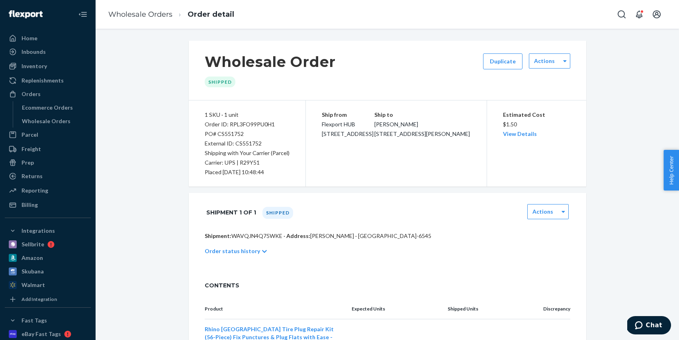
click at [236, 133] on div "PO# CS551752" at bounding box center [247, 134] width 85 height 10
copy div "CS551752"
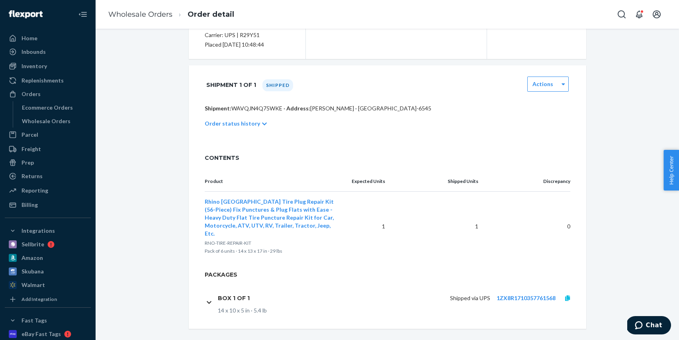
click at [566, 295] on icon at bounding box center [567, 298] width 5 height 6
